Goal: Find specific page/section: Find specific page/section

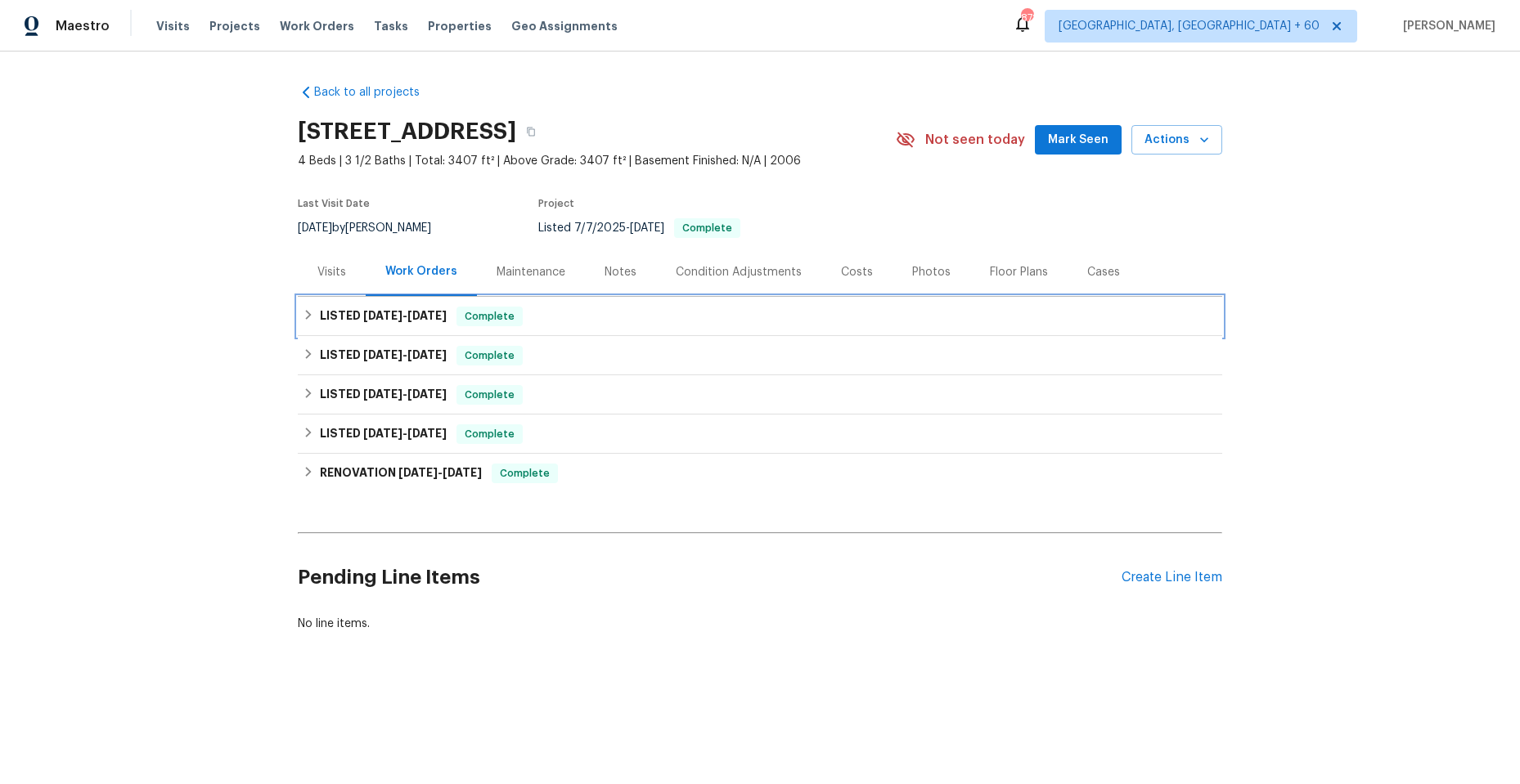
click at [306, 318] on icon at bounding box center [309, 315] width 6 height 10
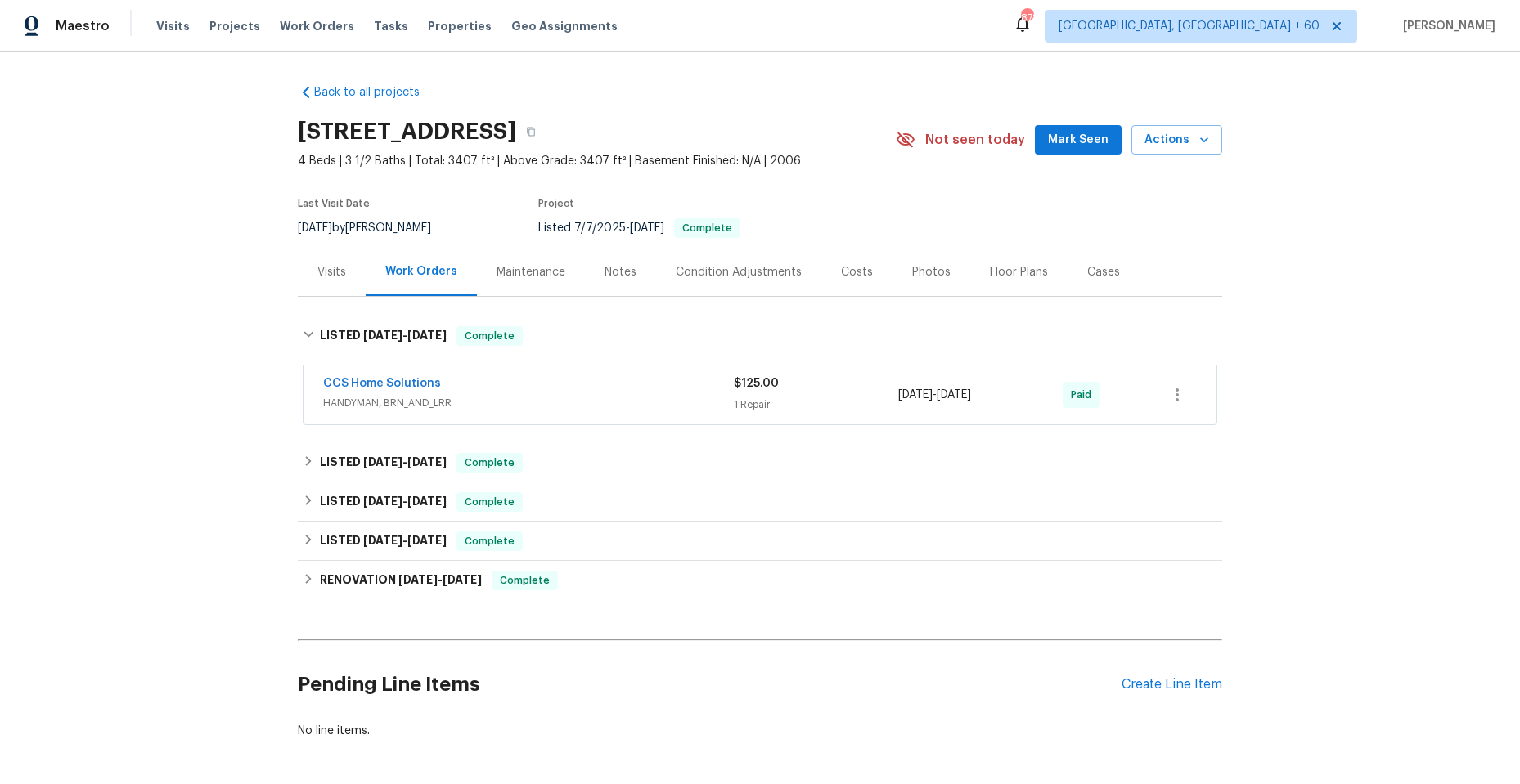
click at [549, 400] on span "HANDYMAN, BRN_AND_LRR" at bounding box center [528, 402] width 411 height 16
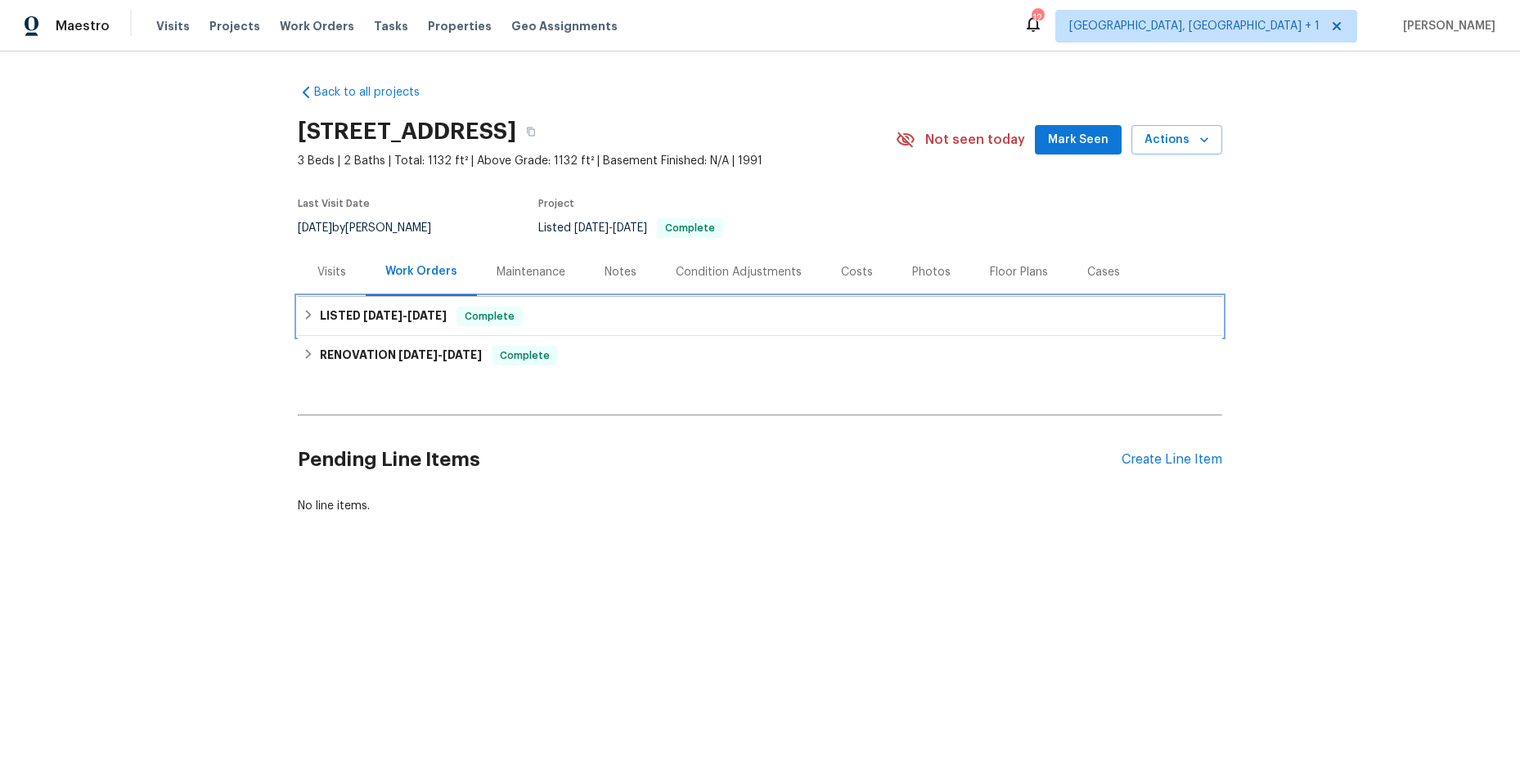
click at [303, 312] on icon at bounding box center [308, 314] width 11 height 11
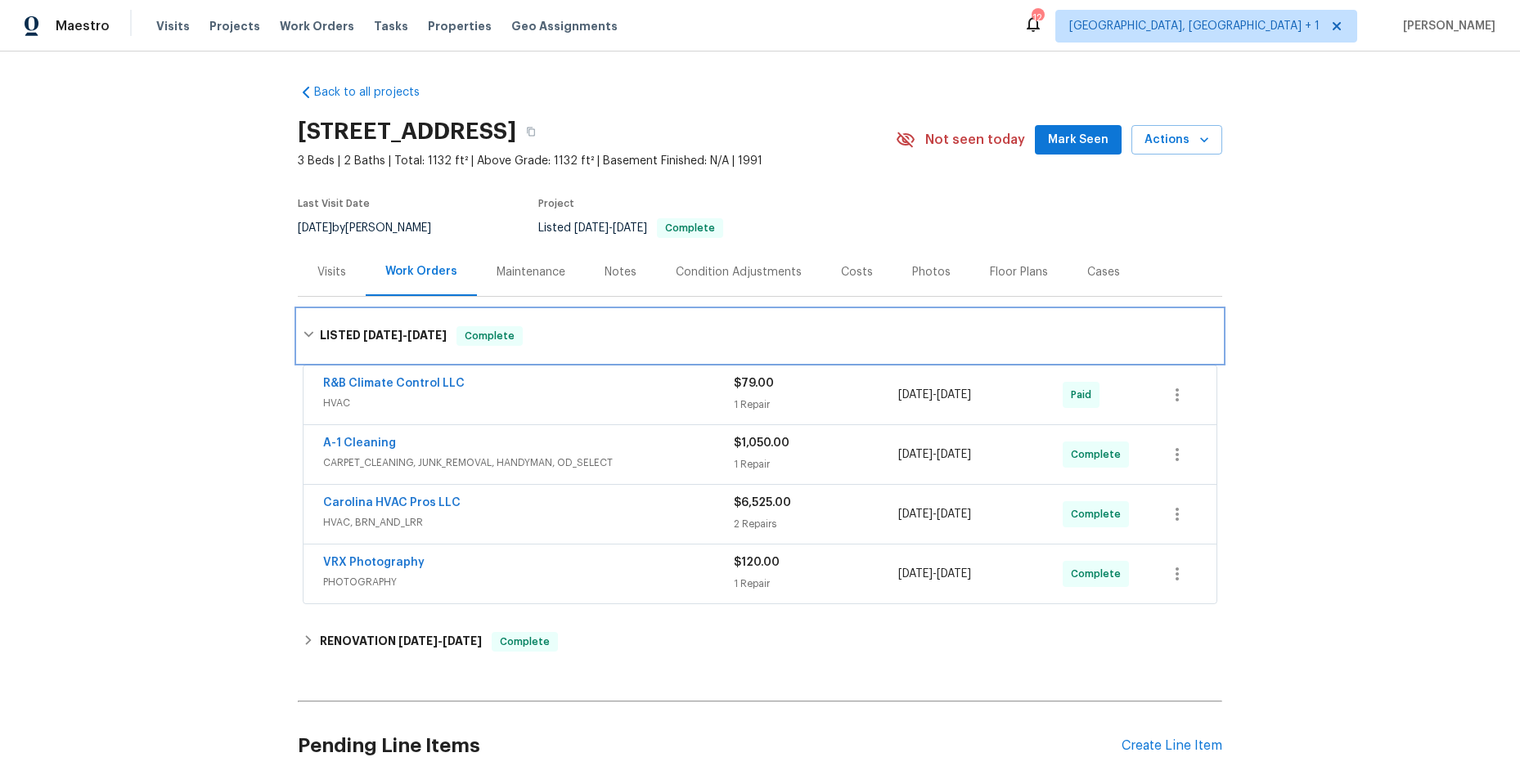
click at [303, 329] on icon at bounding box center [308, 334] width 11 height 11
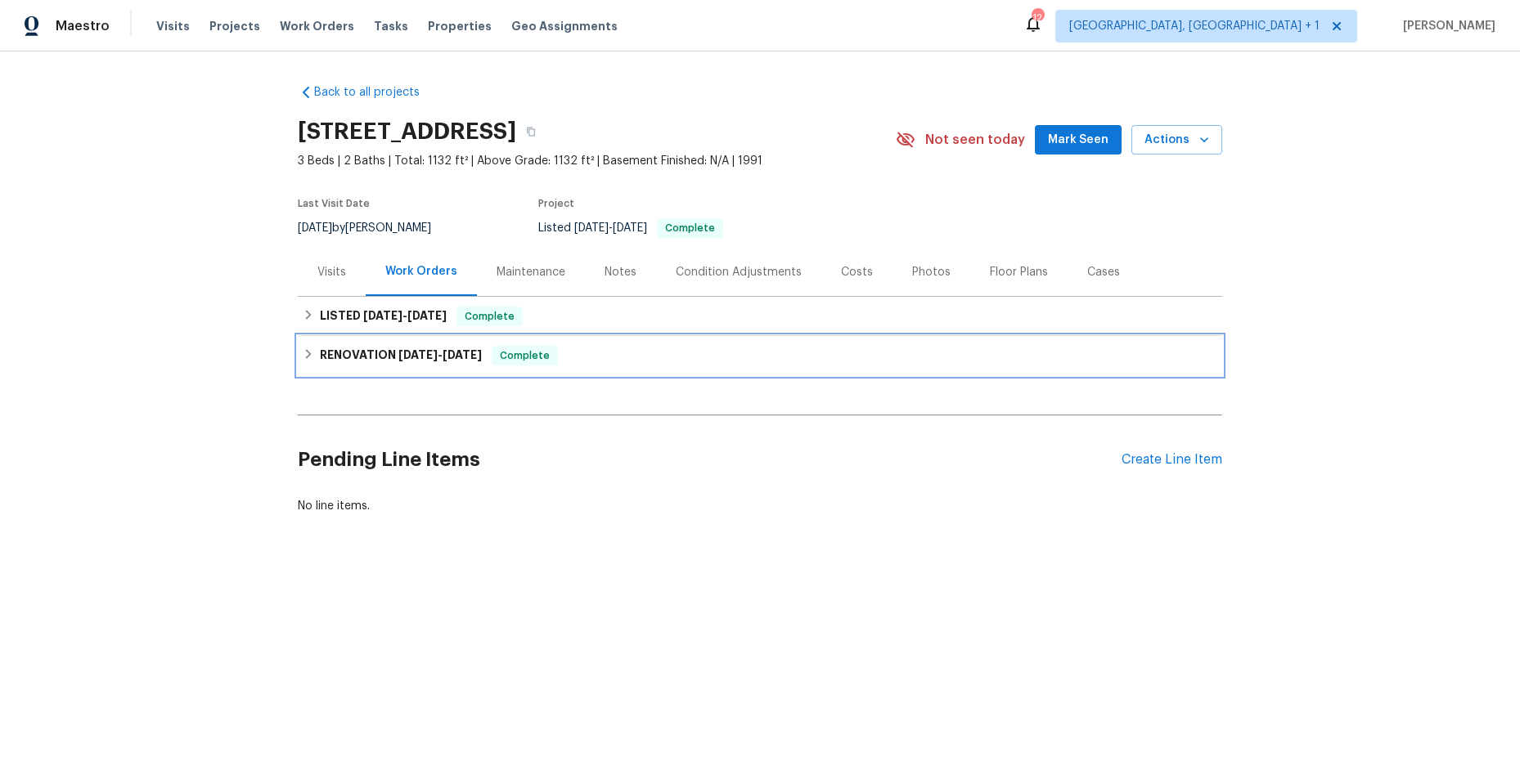
click at [303, 356] on icon at bounding box center [308, 354] width 11 height 11
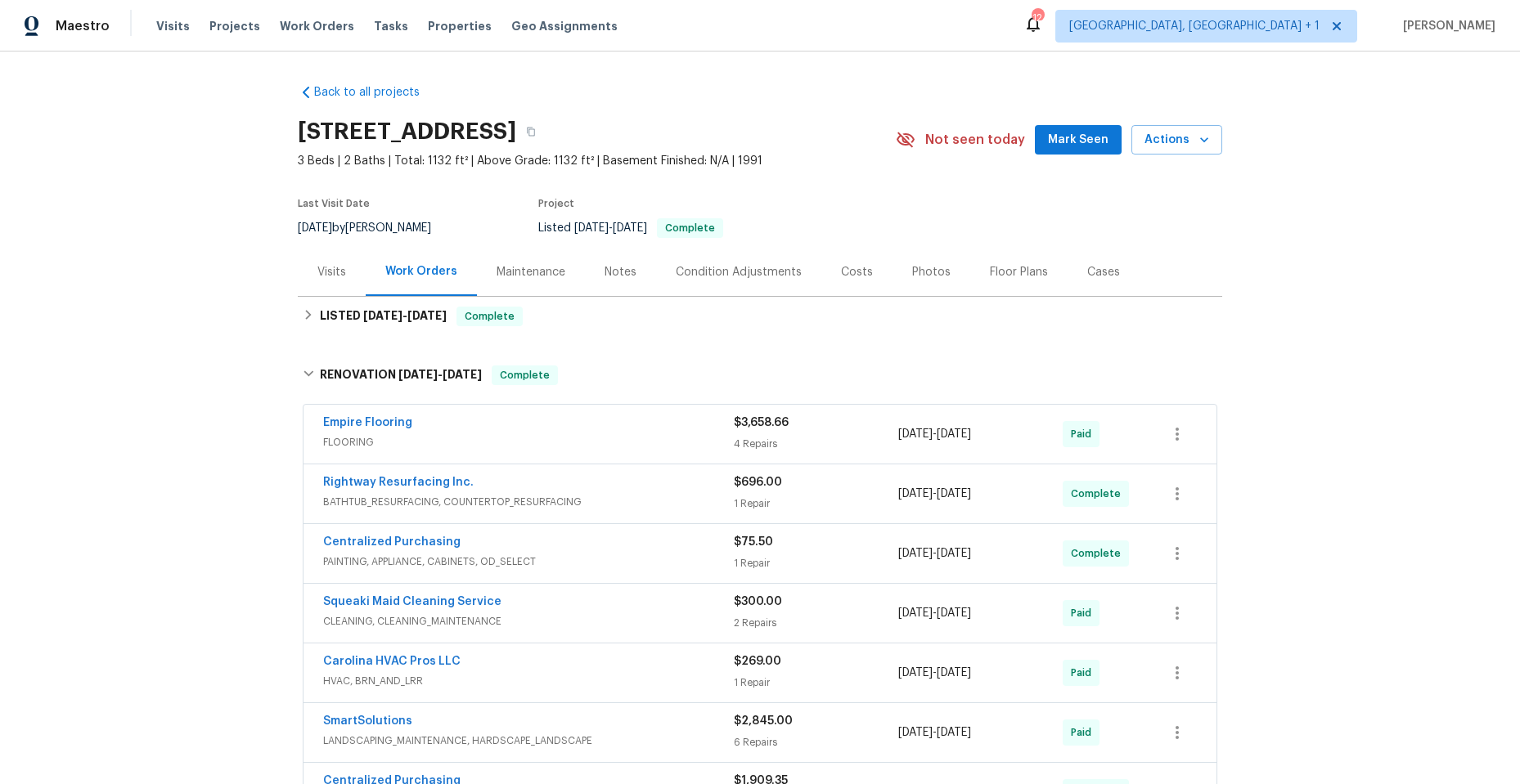
click at [598, 545] on div "Centralized Purchasing" at bounding box center [528, 543] width 411 height 20
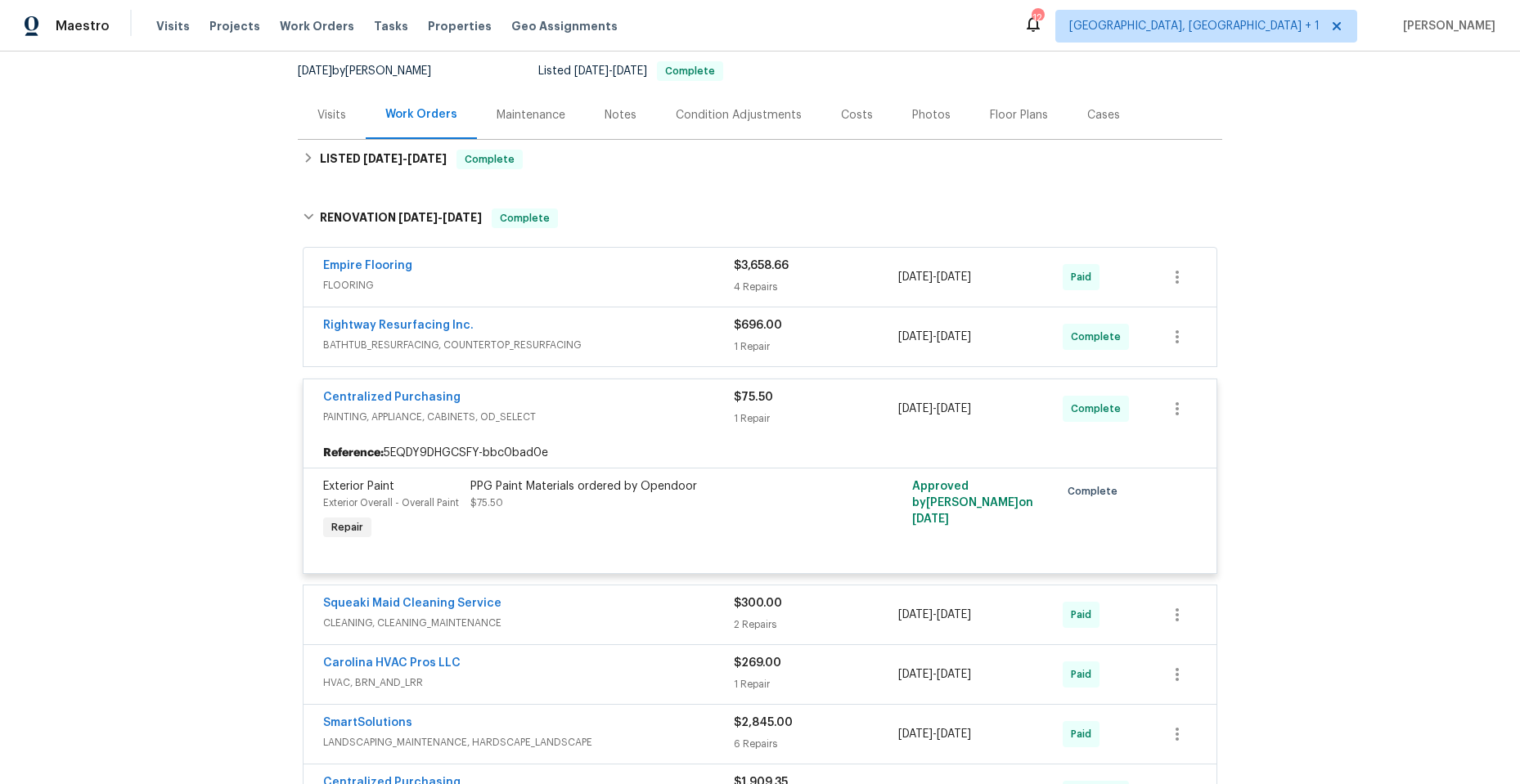
scroll to position [164, 0]
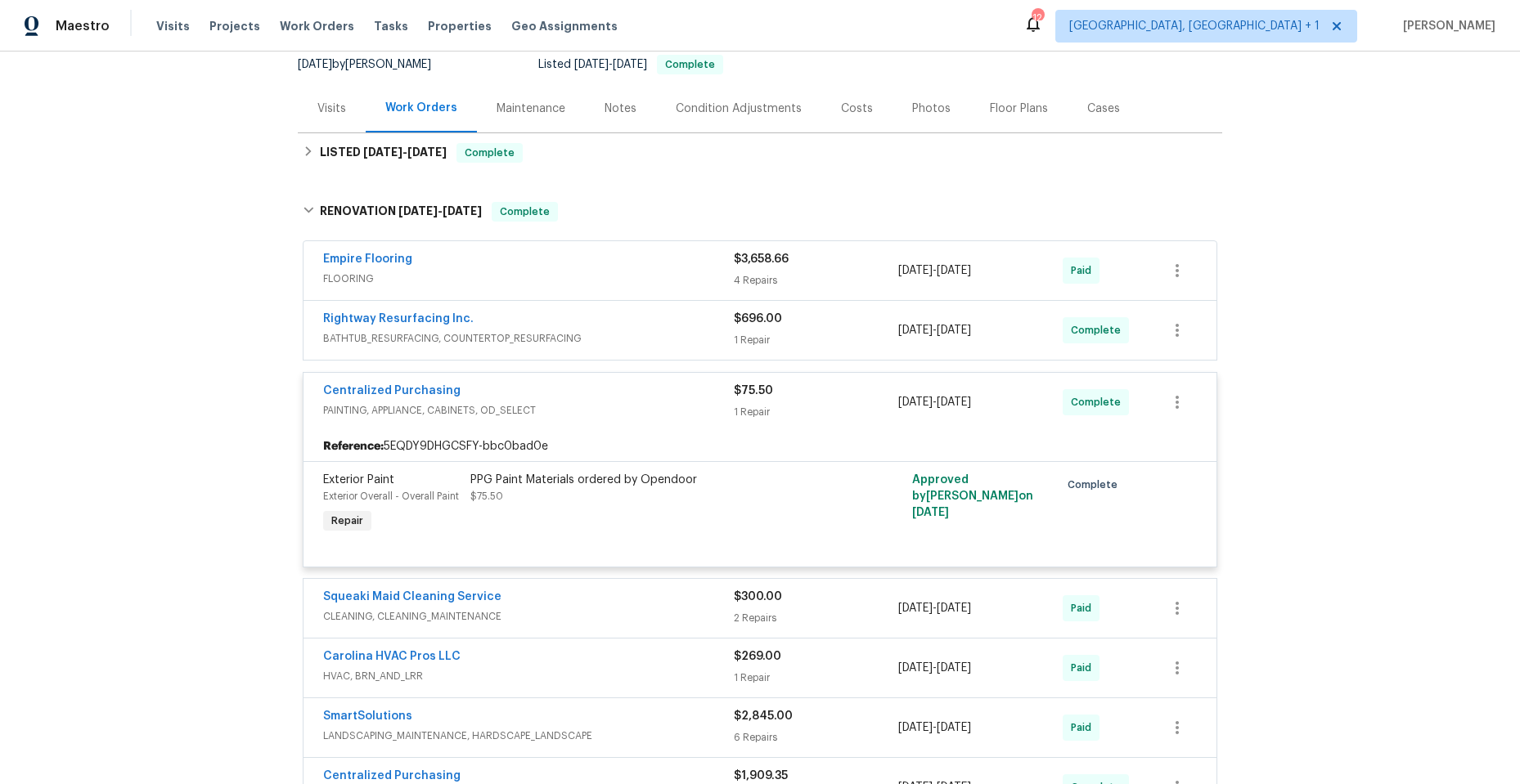
click at [591, 390] on div "Centralized Purchasing" at bounding box center [528, 392] width 411 height 20
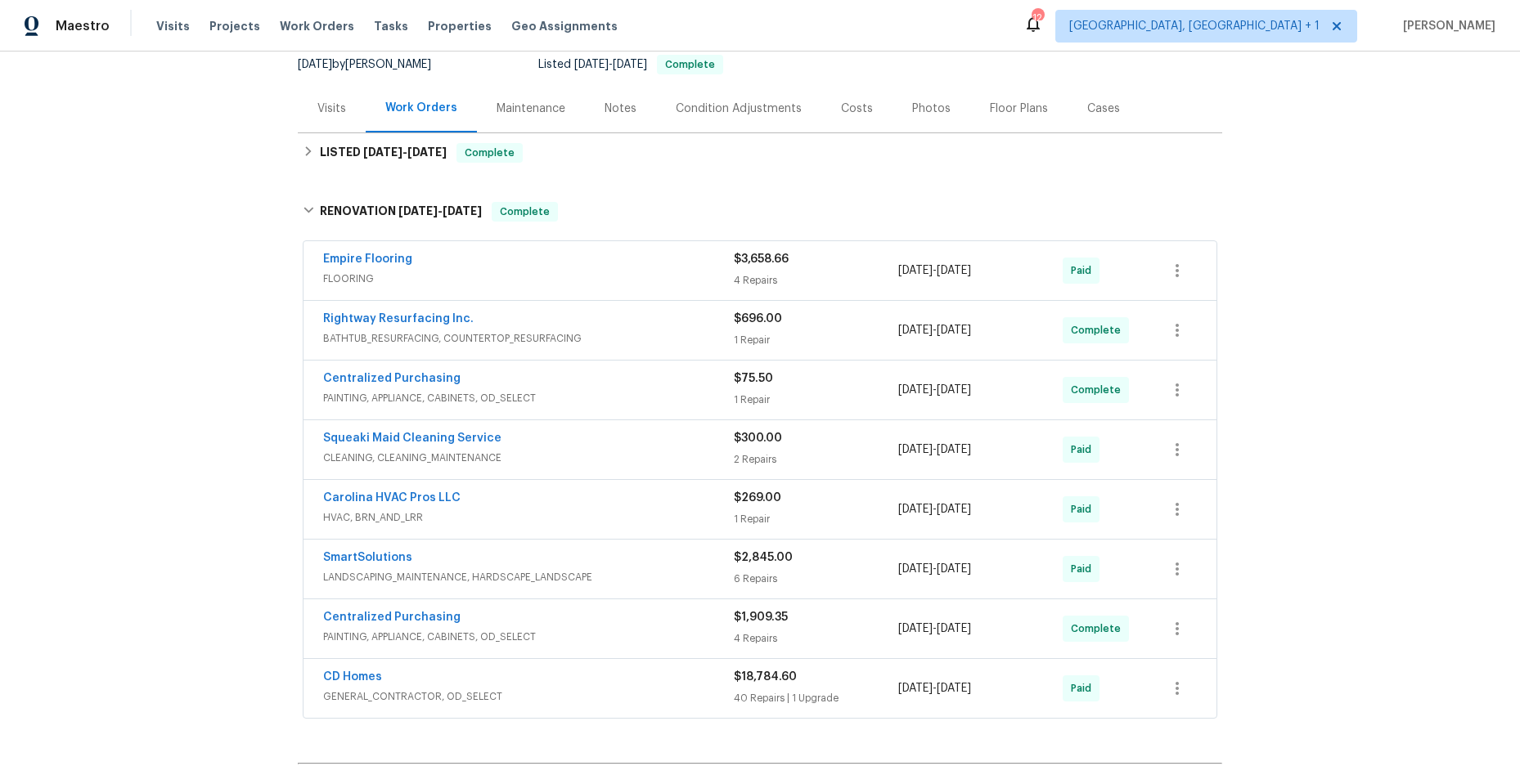
click at [535, 503] on div "Carolina HVAC Pros LLC" at bounding box center [528, 499] width 411 height 20
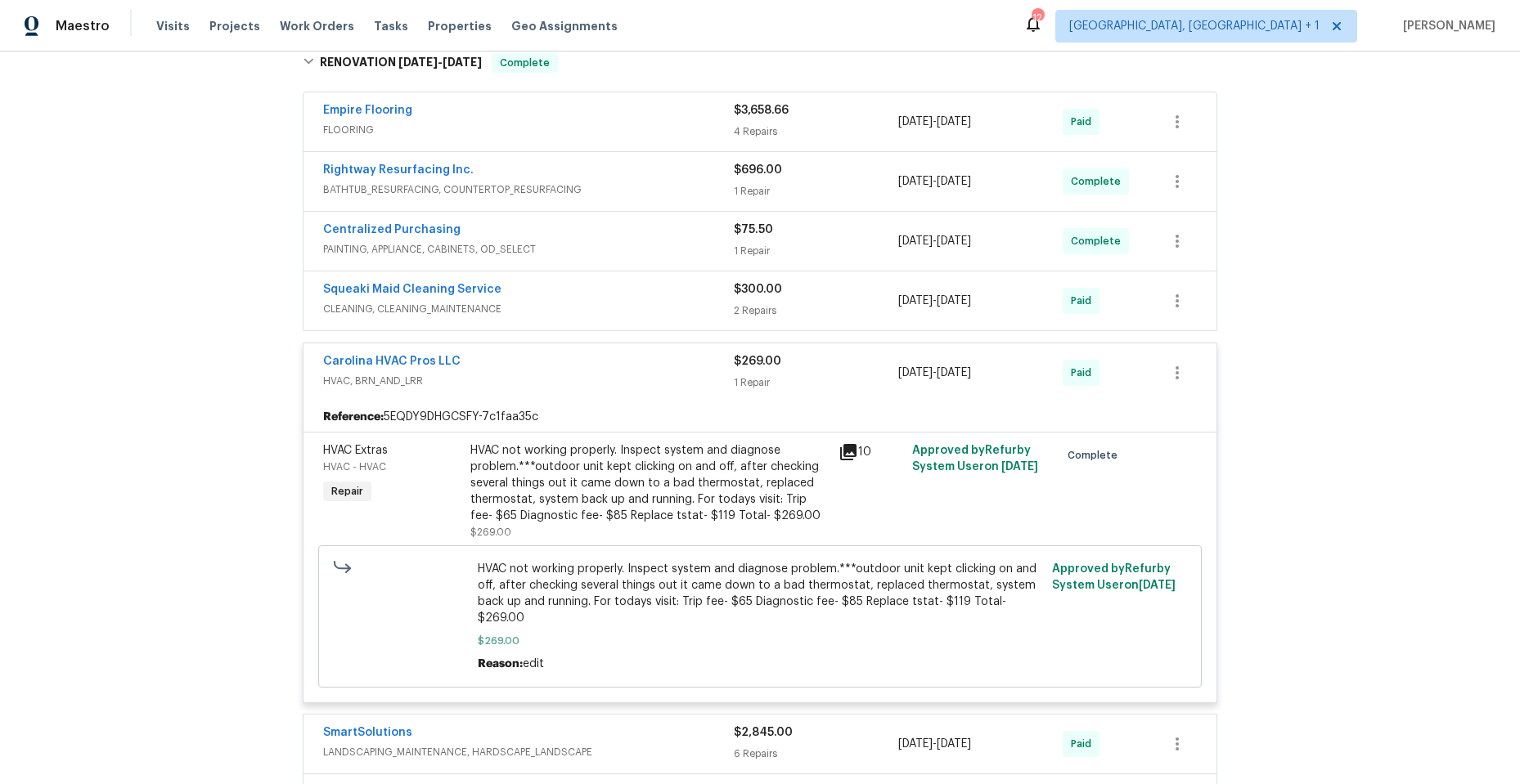
scroll to position [327, 0]
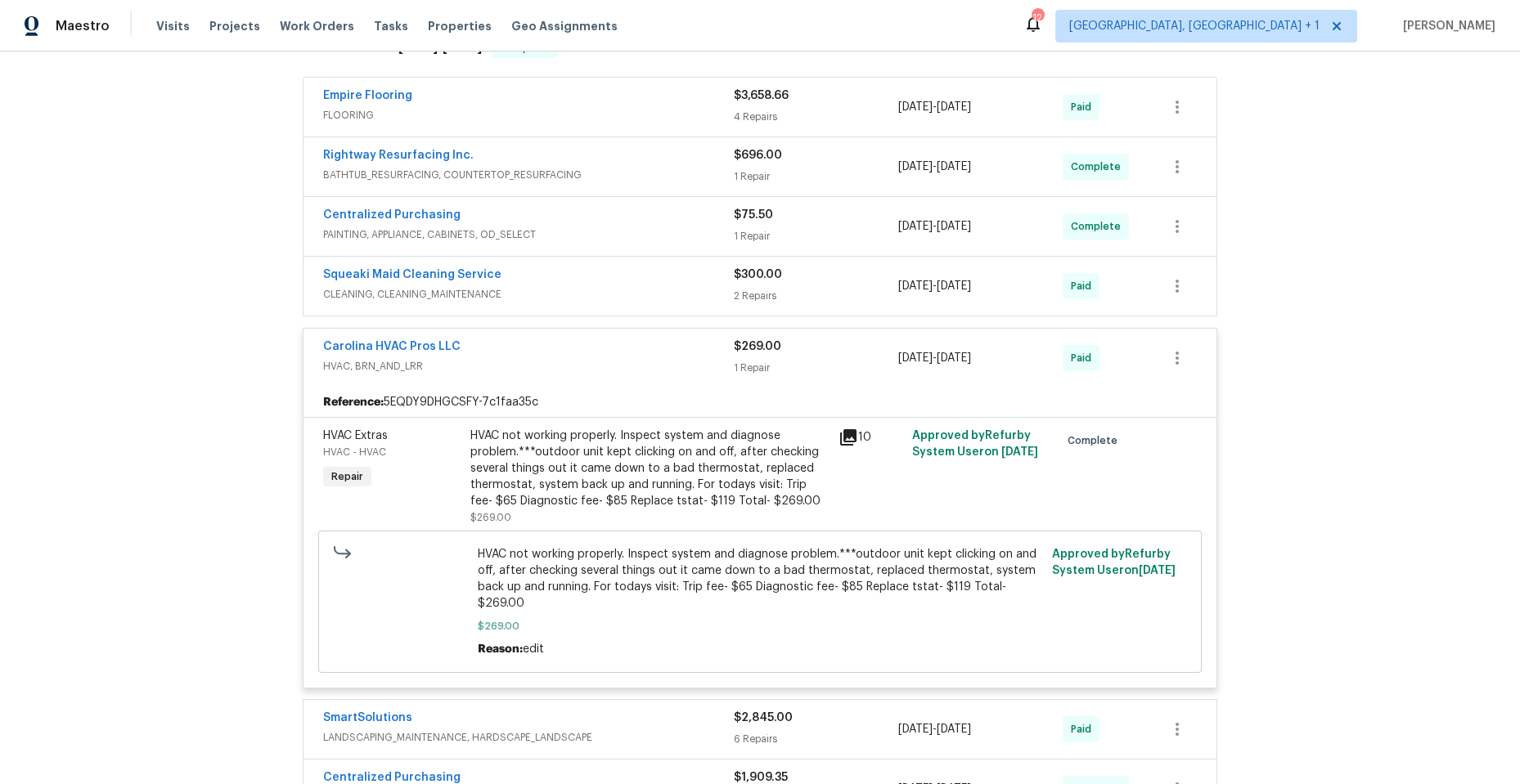
click at [552, 361] on span "HVAC, BRN_AND_LRR" at bounding box center [528, 367] width 411 height 16
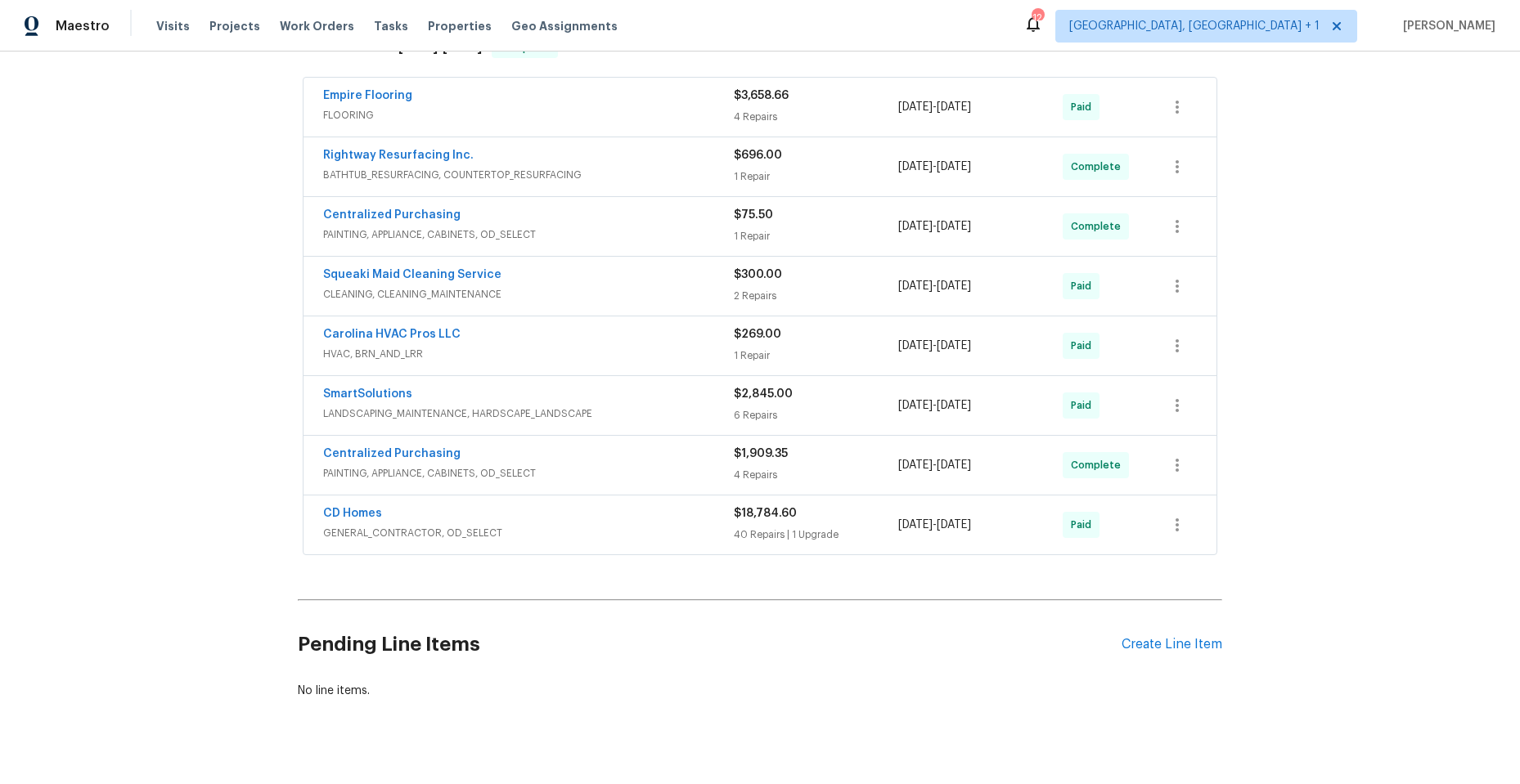
click at [572, 520] on div "CD Homes" at bounding box center [528, 515] width 411 height 20
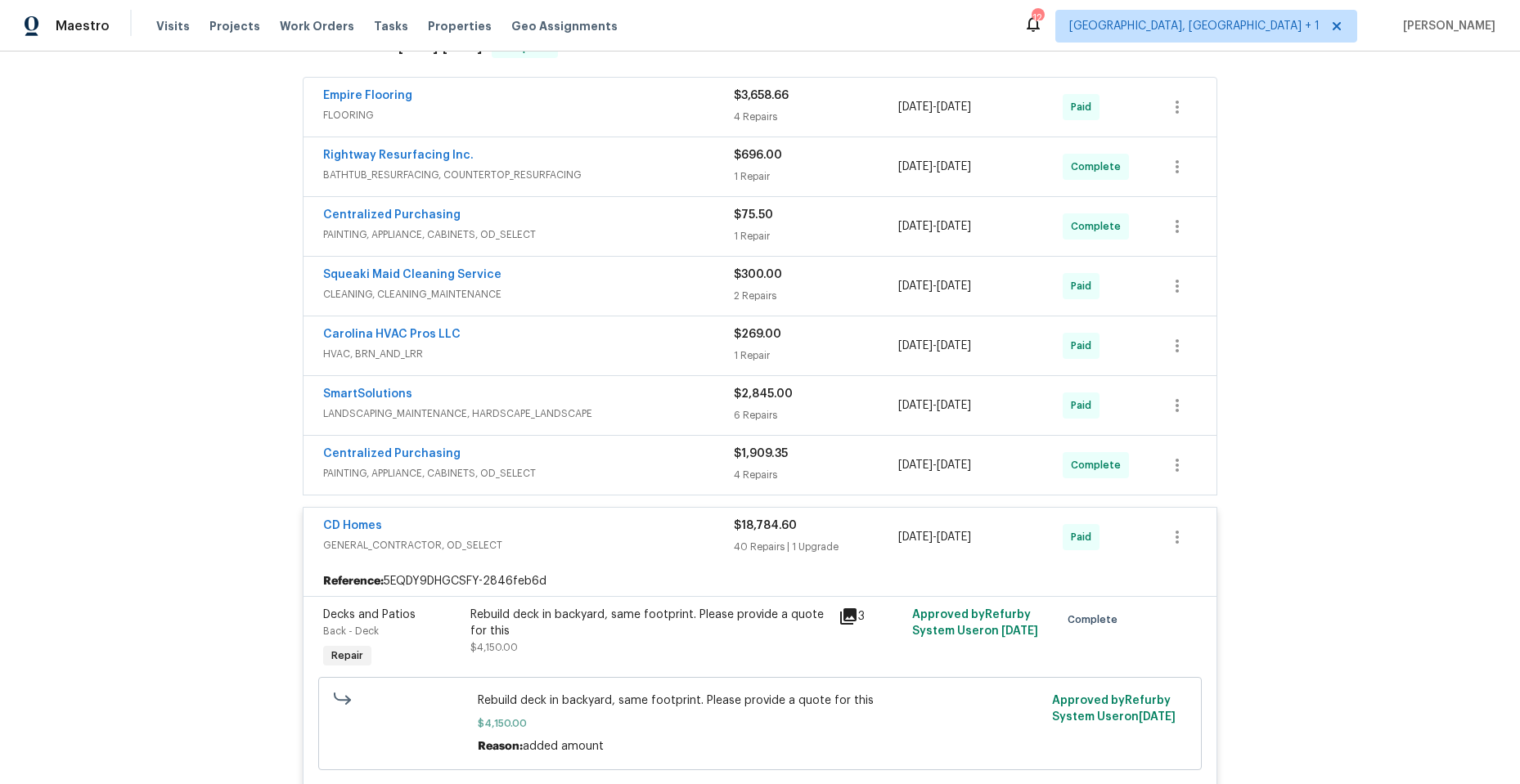
click at [485, 118] on span "FLOORING" at bounding box center [528, 115] width 411 height 16
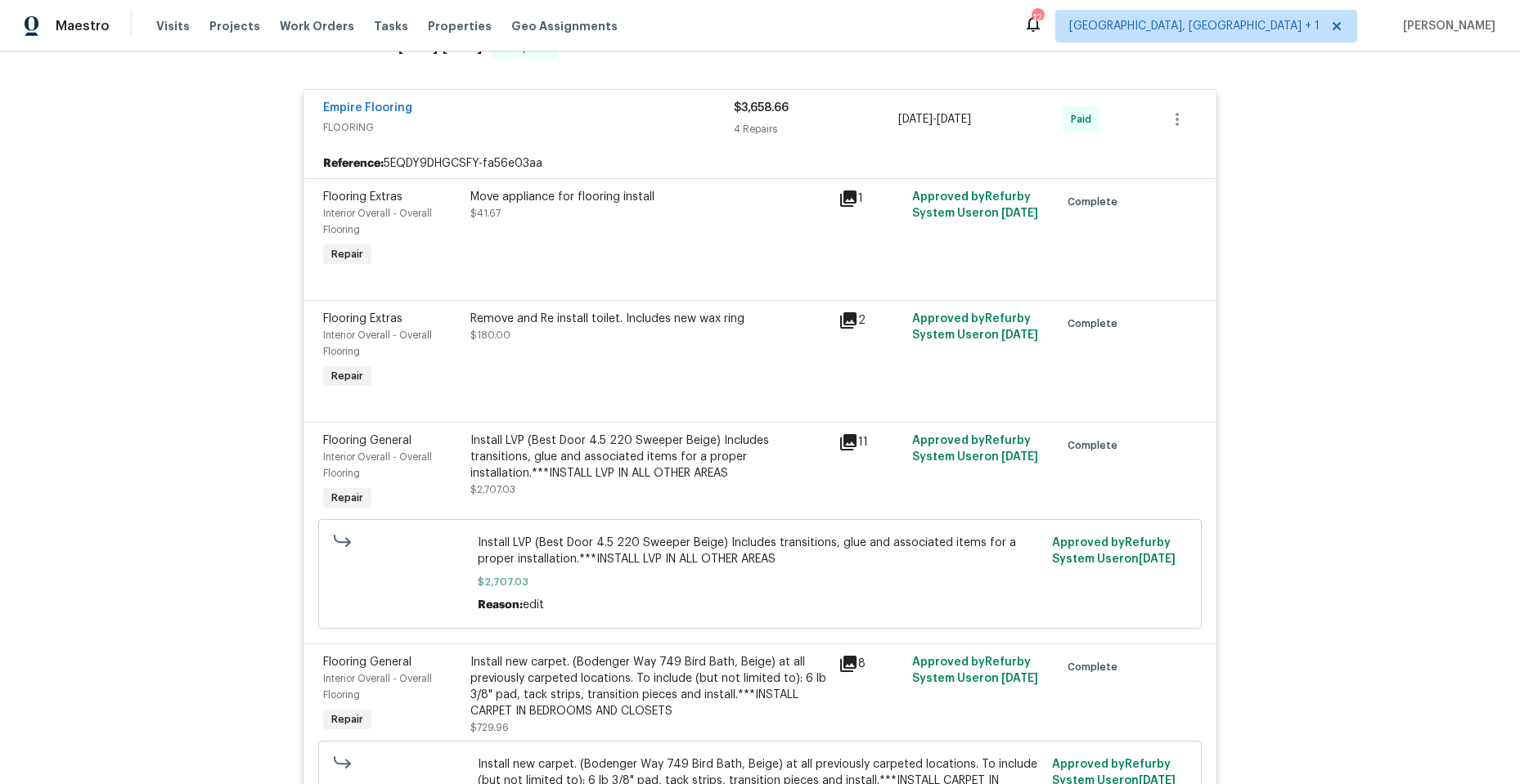
click at [514, 112] on div "Empire Flooring" at bounding box center [528, 110] width 411 height 20
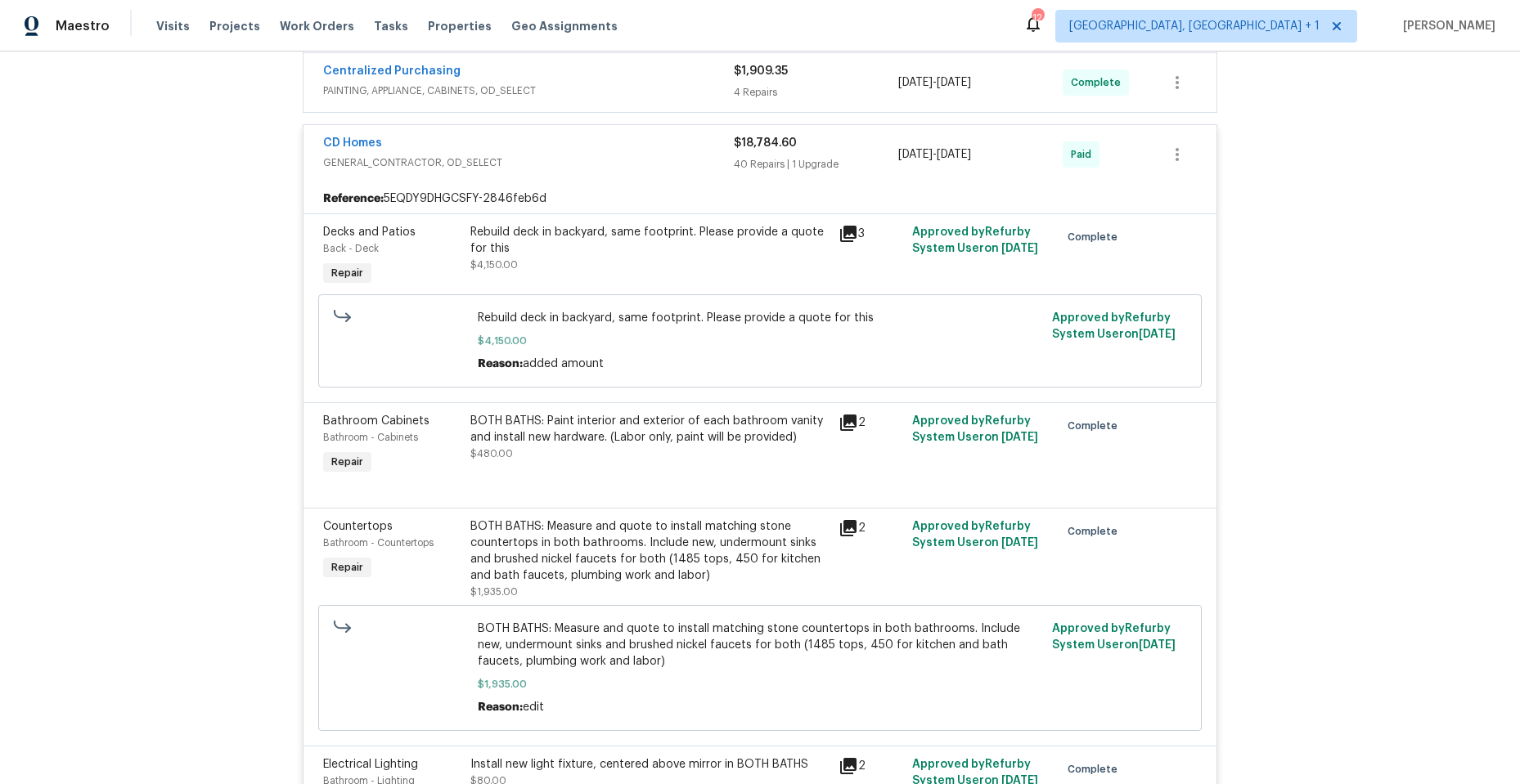
scroll to position [736, 0]
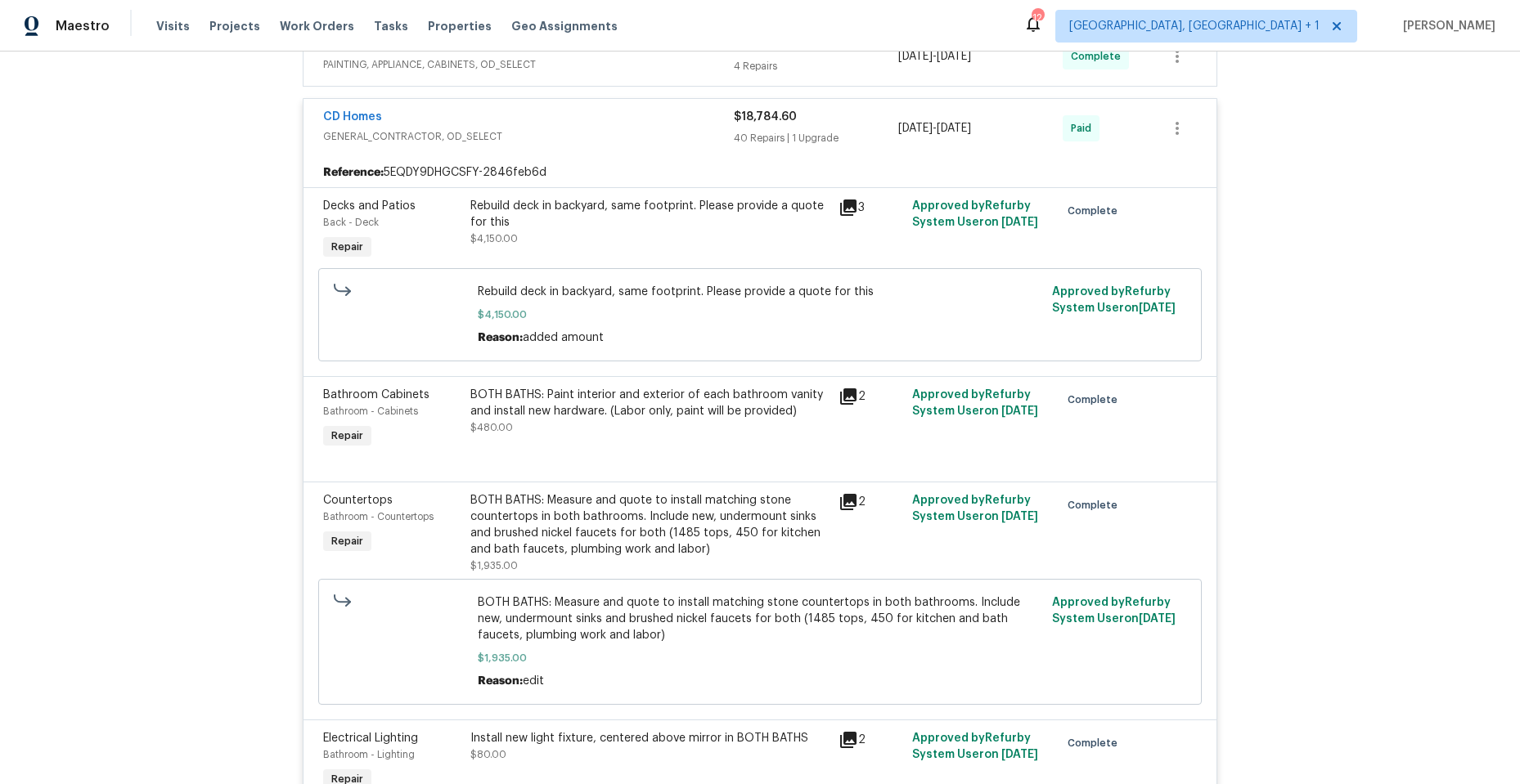
click at [844, 393] on icon at bounding box center [848, 396] width 16 height 16
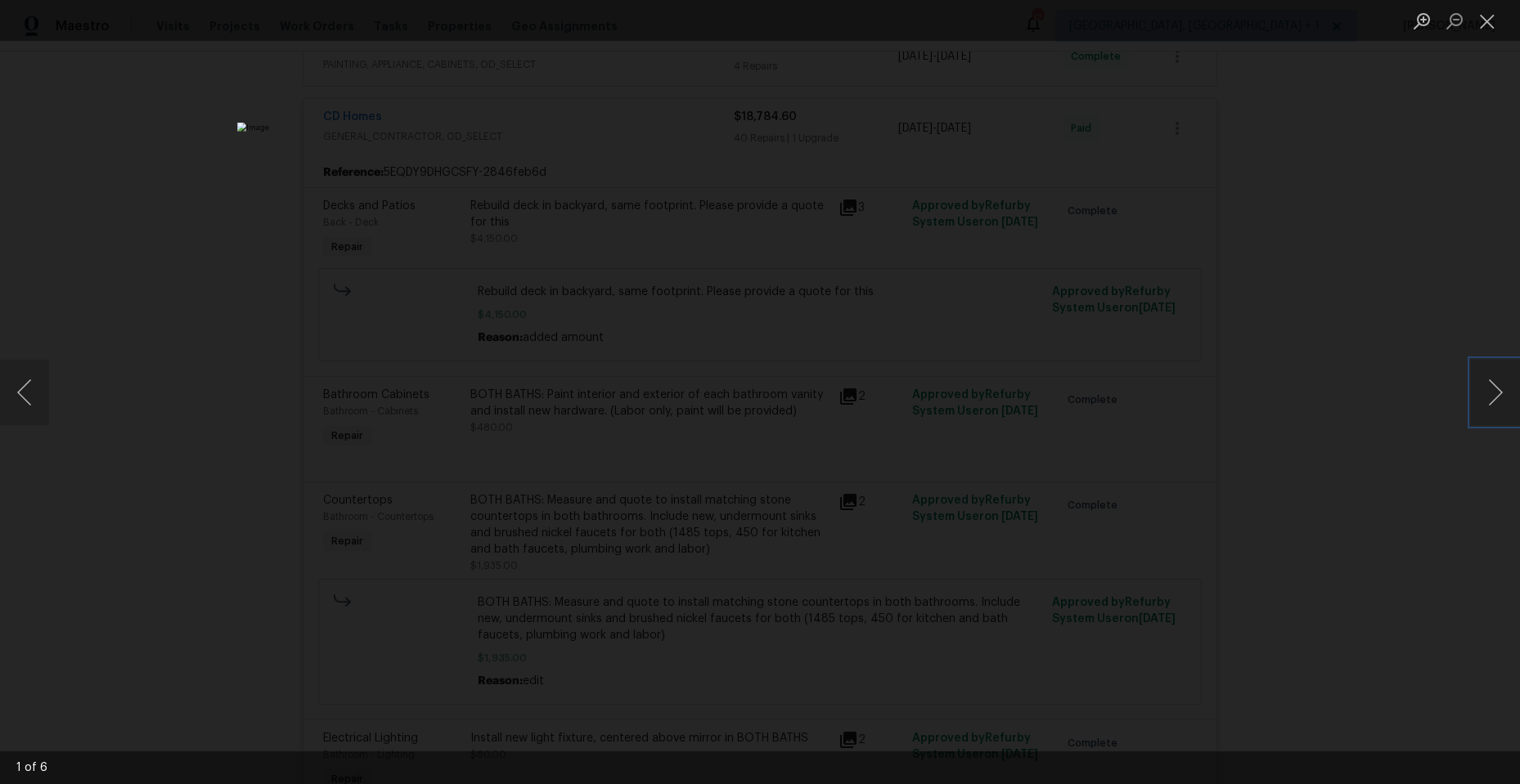
click at [1499, 398] on button "Next image" at bounding box center [1495, 392] width 49 height 65
click at [1494, 394] on button "Next image" at bounding box center [1495, 392] width 49 height 65
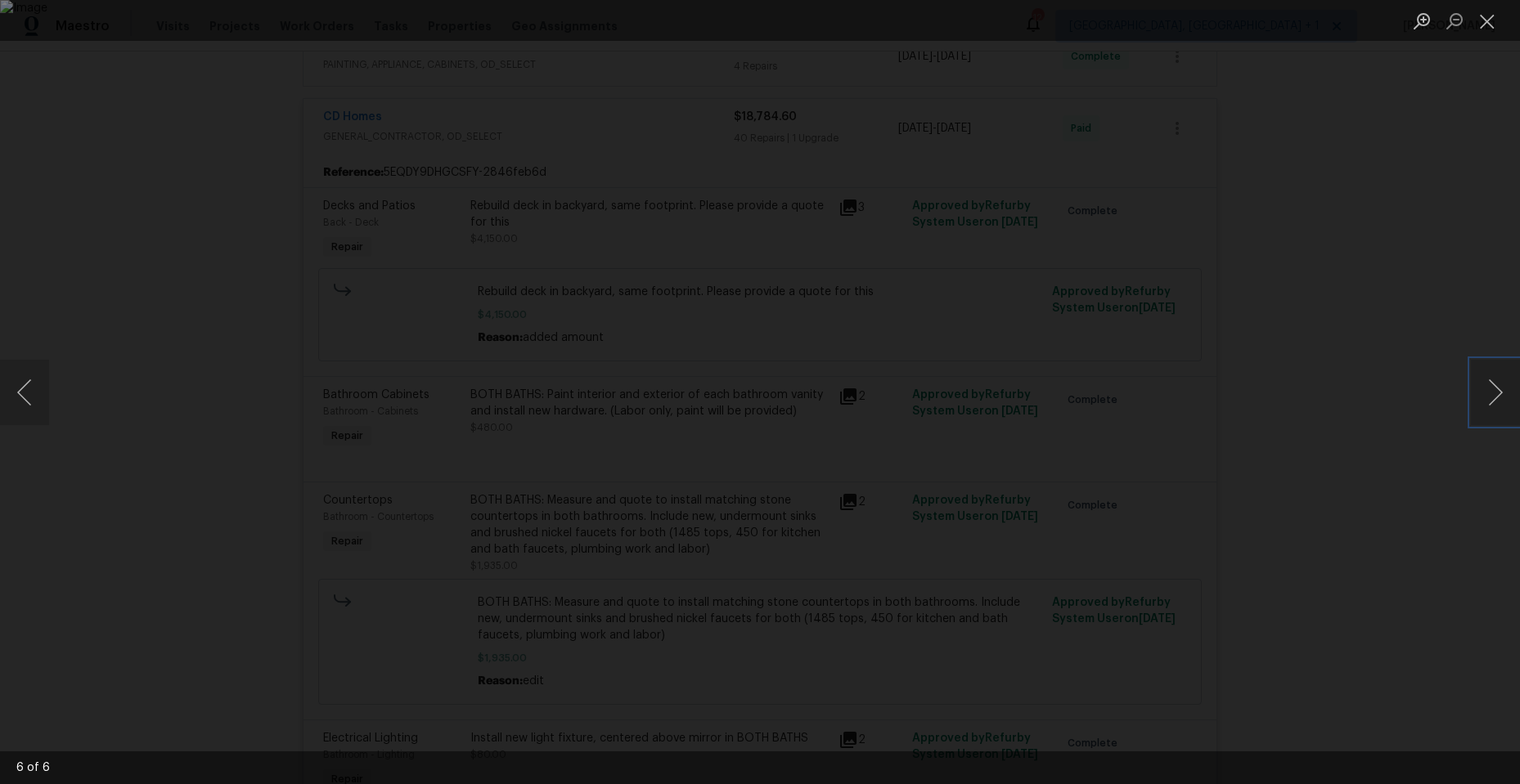
click at [1494, 394] on button "Next image" at bounding box center [1495, 392] width 49 height 65
click at [1485, 18] on button "Close lightbox" at bounding box center [1487, 21] width 33 height 29
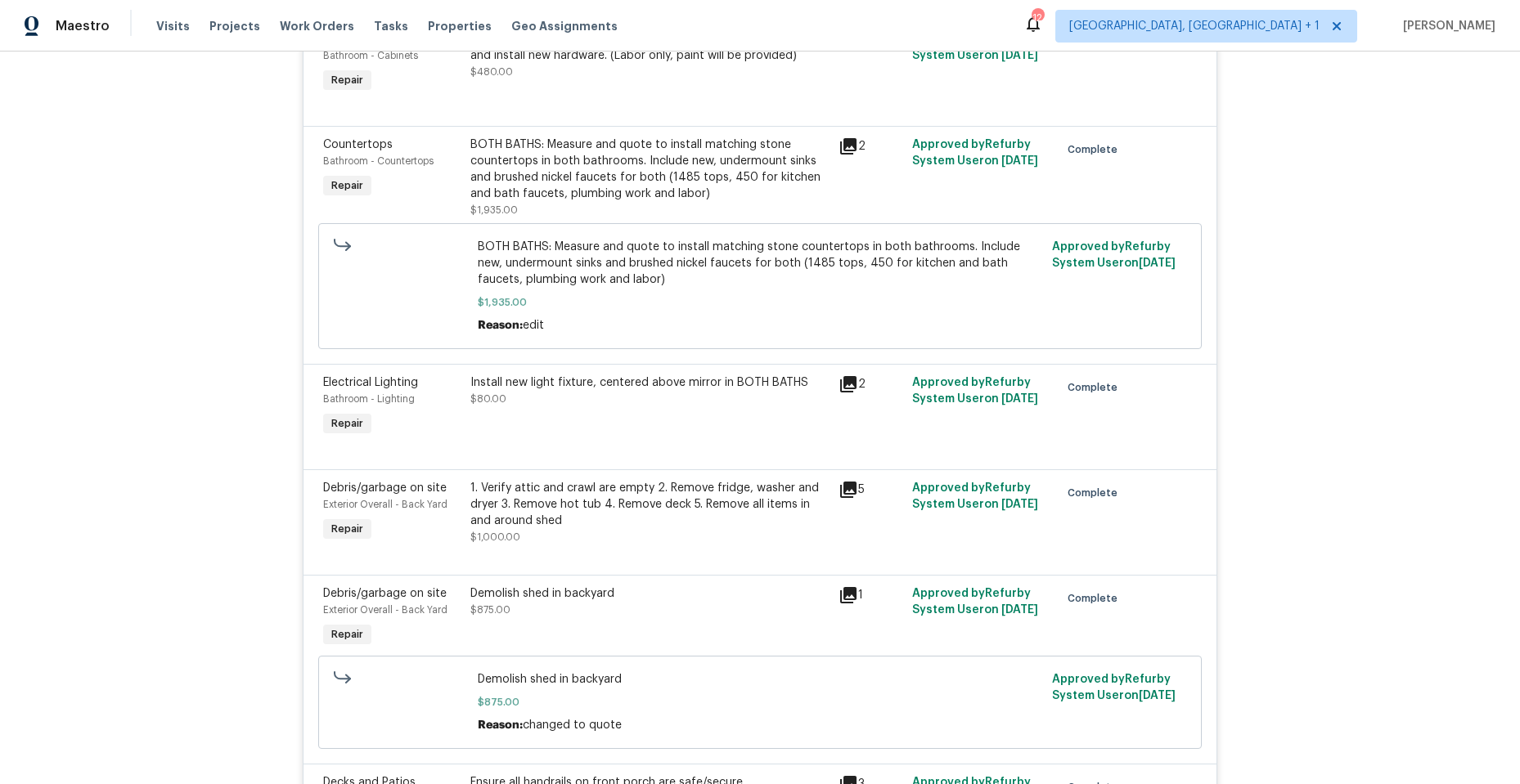
scroll to position [1063, 0]
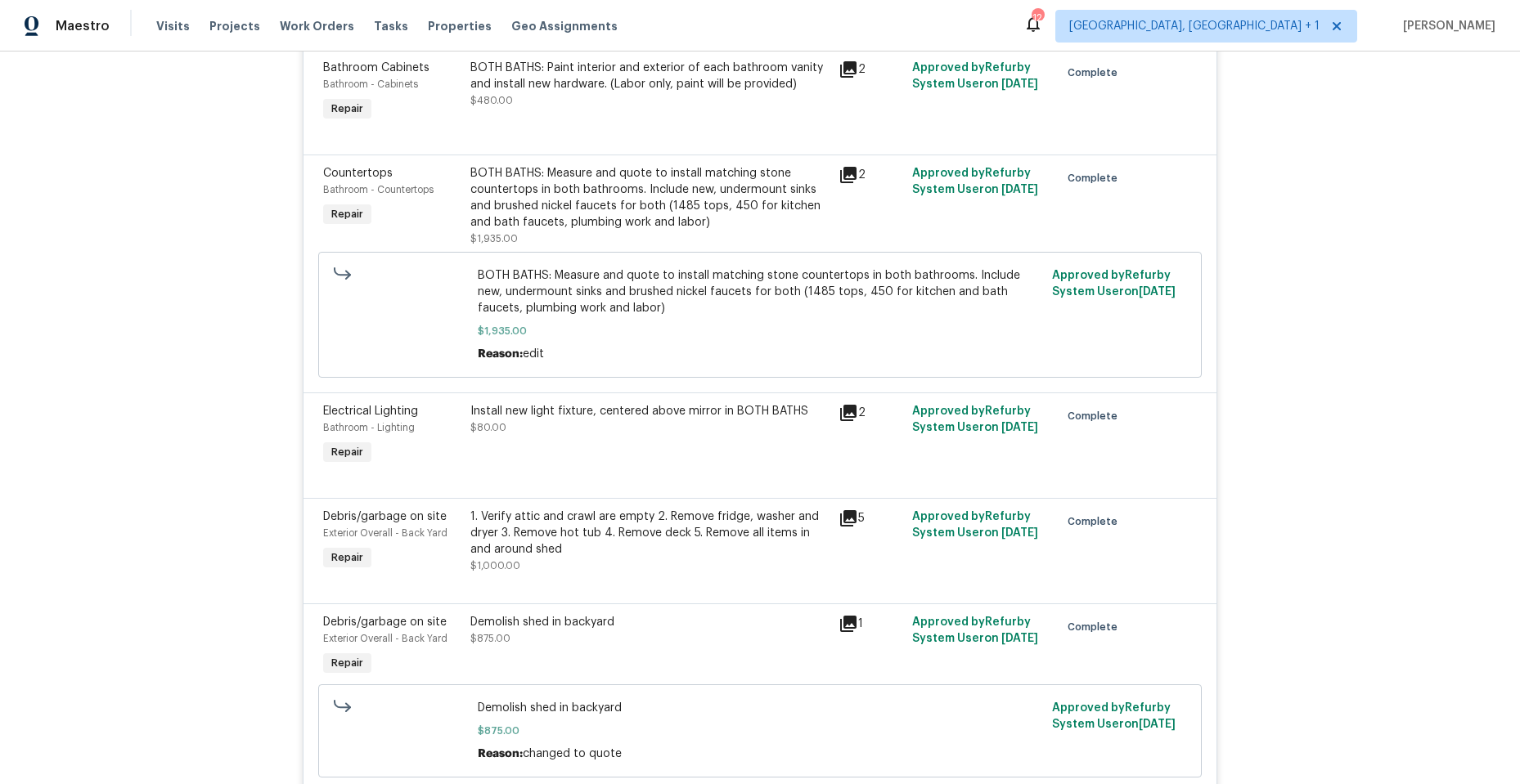
click at [819, 175] on div "BOTH BATHS: Measure and quote to install matching stone countertops in both bat…" at bounding box center [650, 197] width 359 height 65
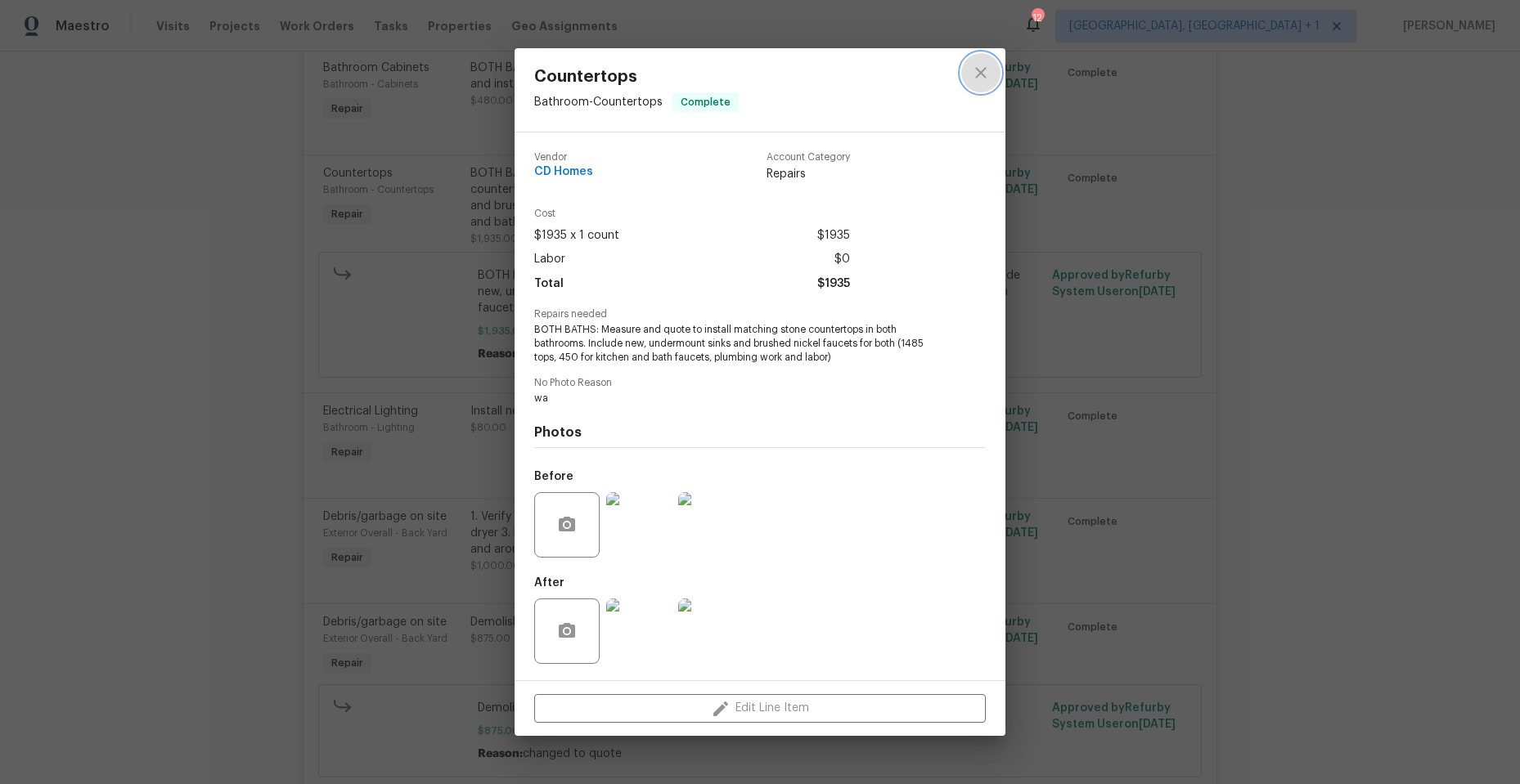
click at [979, 66] on icon "close" at bounding box center [981, 73] width 20 height 20
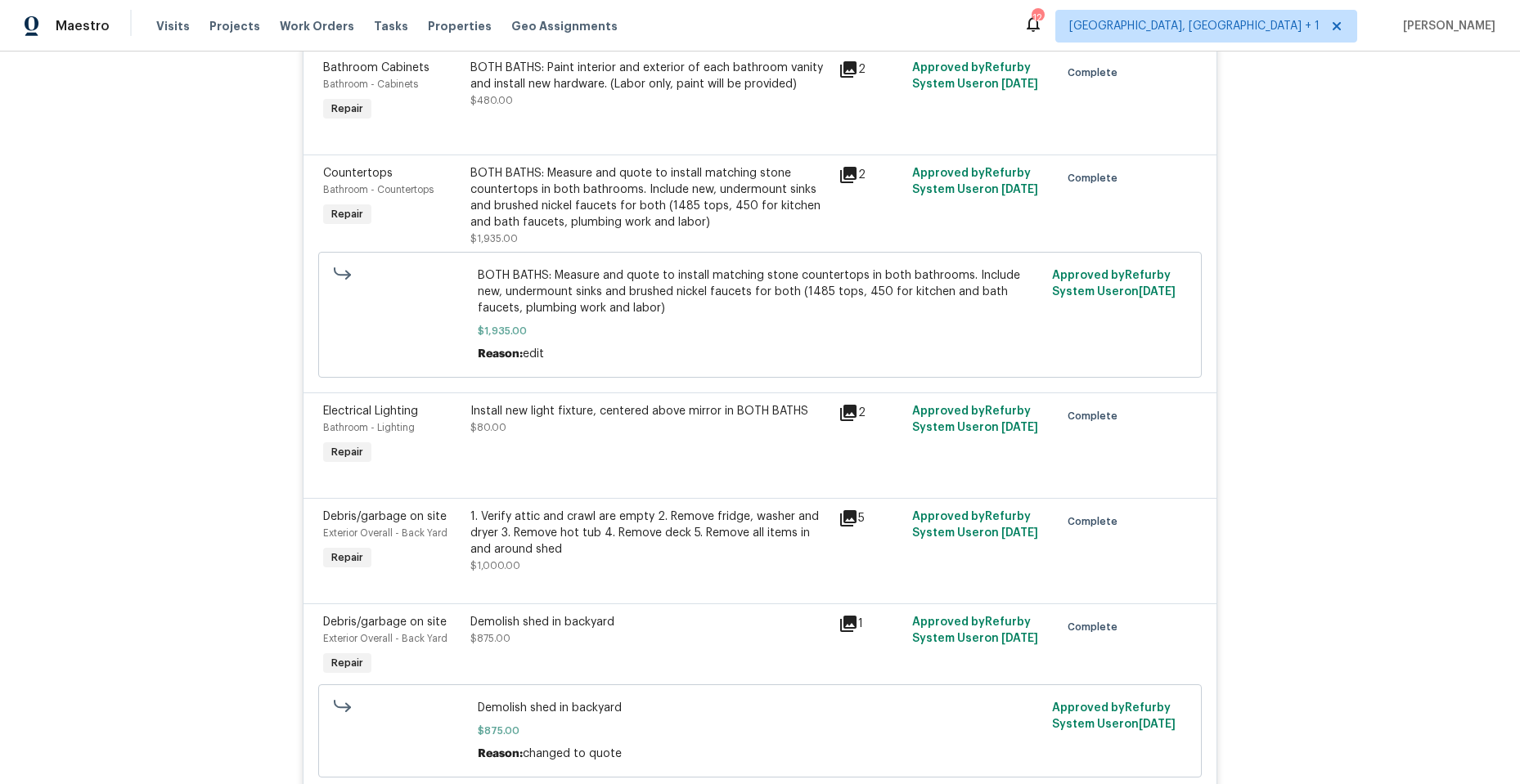
click at [438, 171] on div "Countertops" at bounding box center [392, 173] width 138 height 16
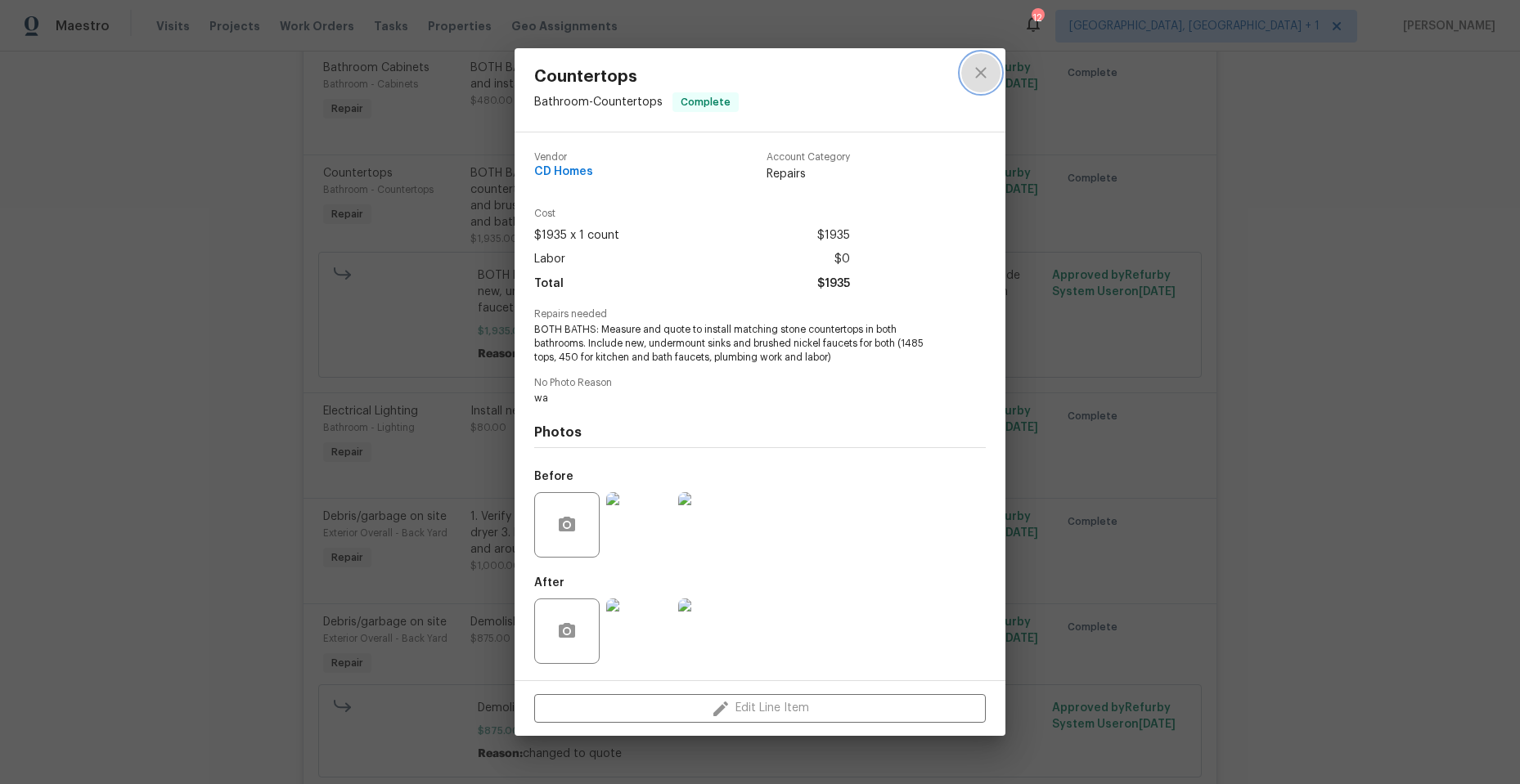
click at [971, 72] on icon "close" at bounding box center [981, 73] width 20 height 20
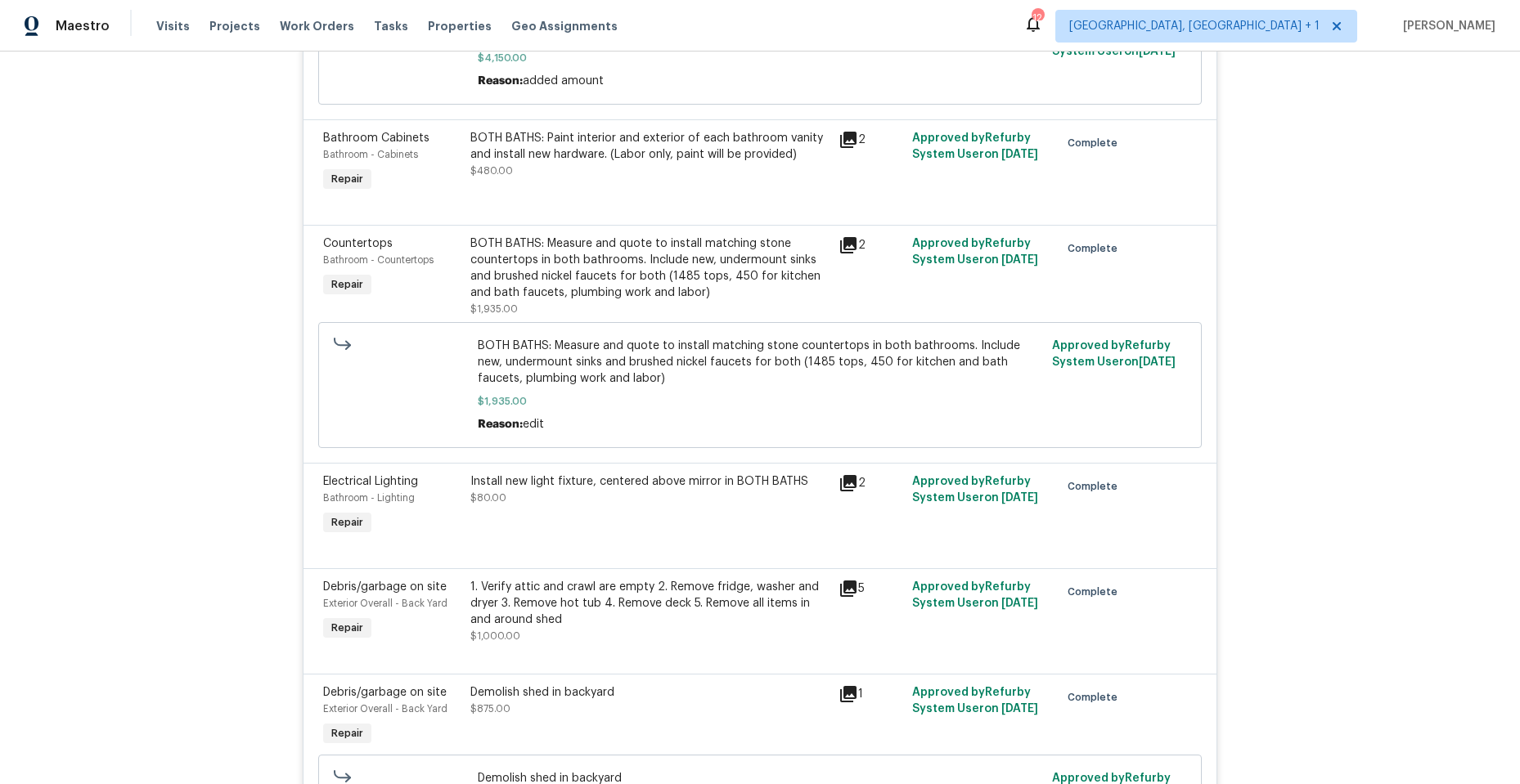
scroll to position [899, 0]
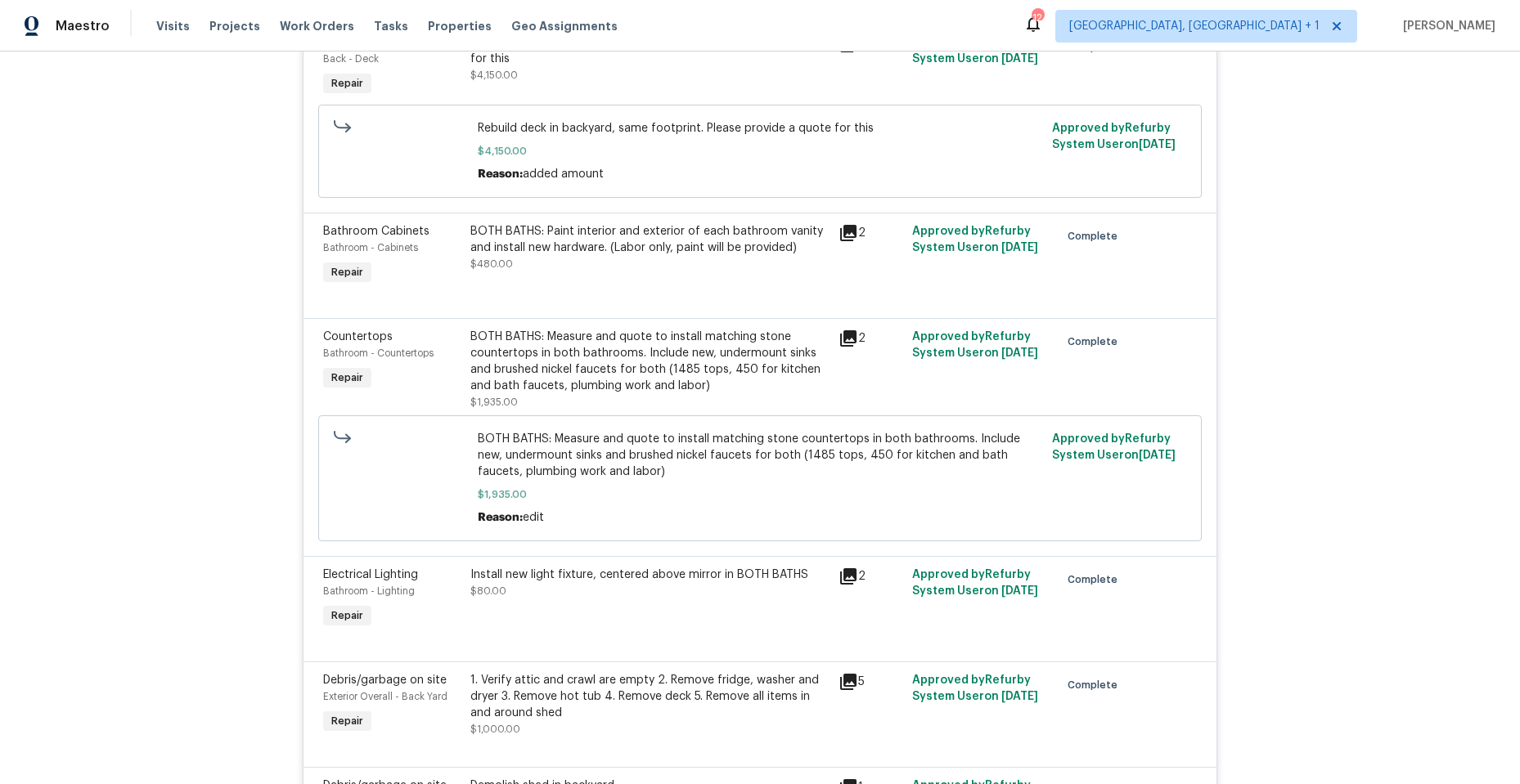
click at [704, 276] on div "BOTH BATHS: Paint interior and exterior of each bathroom vanity and install new…" at bounding box center [650, 256] width 368 height 75
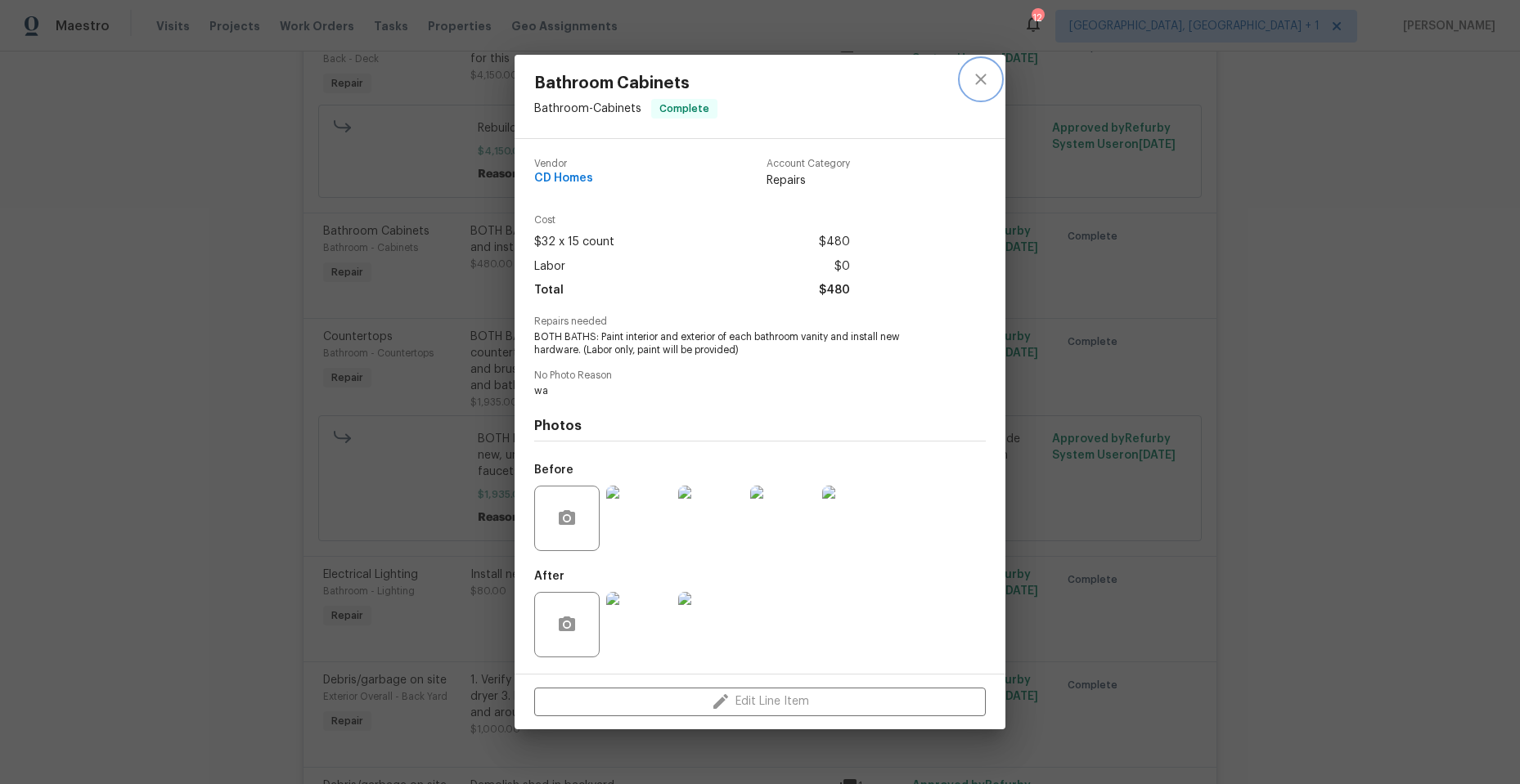
click at [971, 79] on icon "close" at bounding box center [981, 80] width 20 height 20
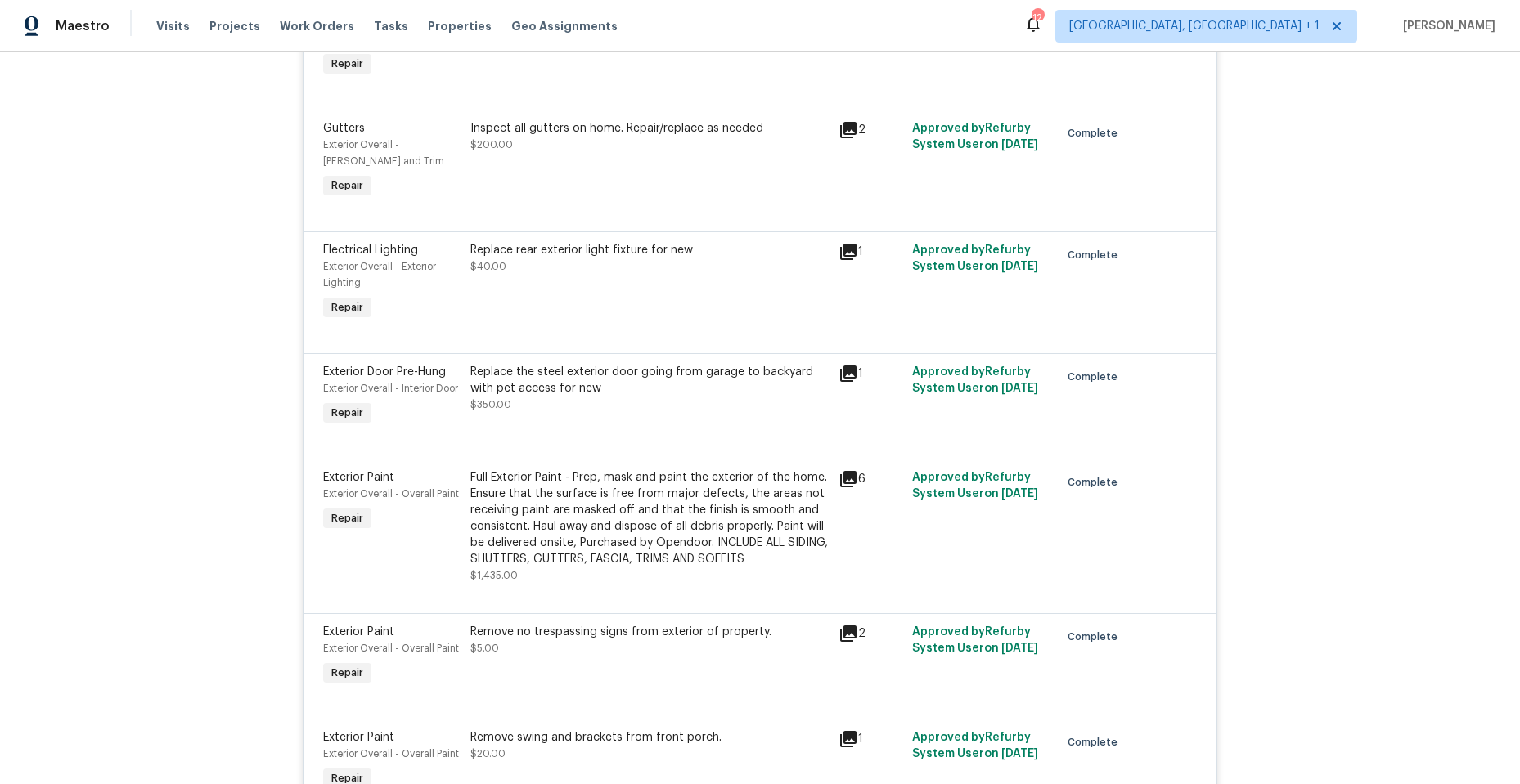
scroll to position [1881, 0]
